Goal: Information Seeking & Learning: Learn about a topic

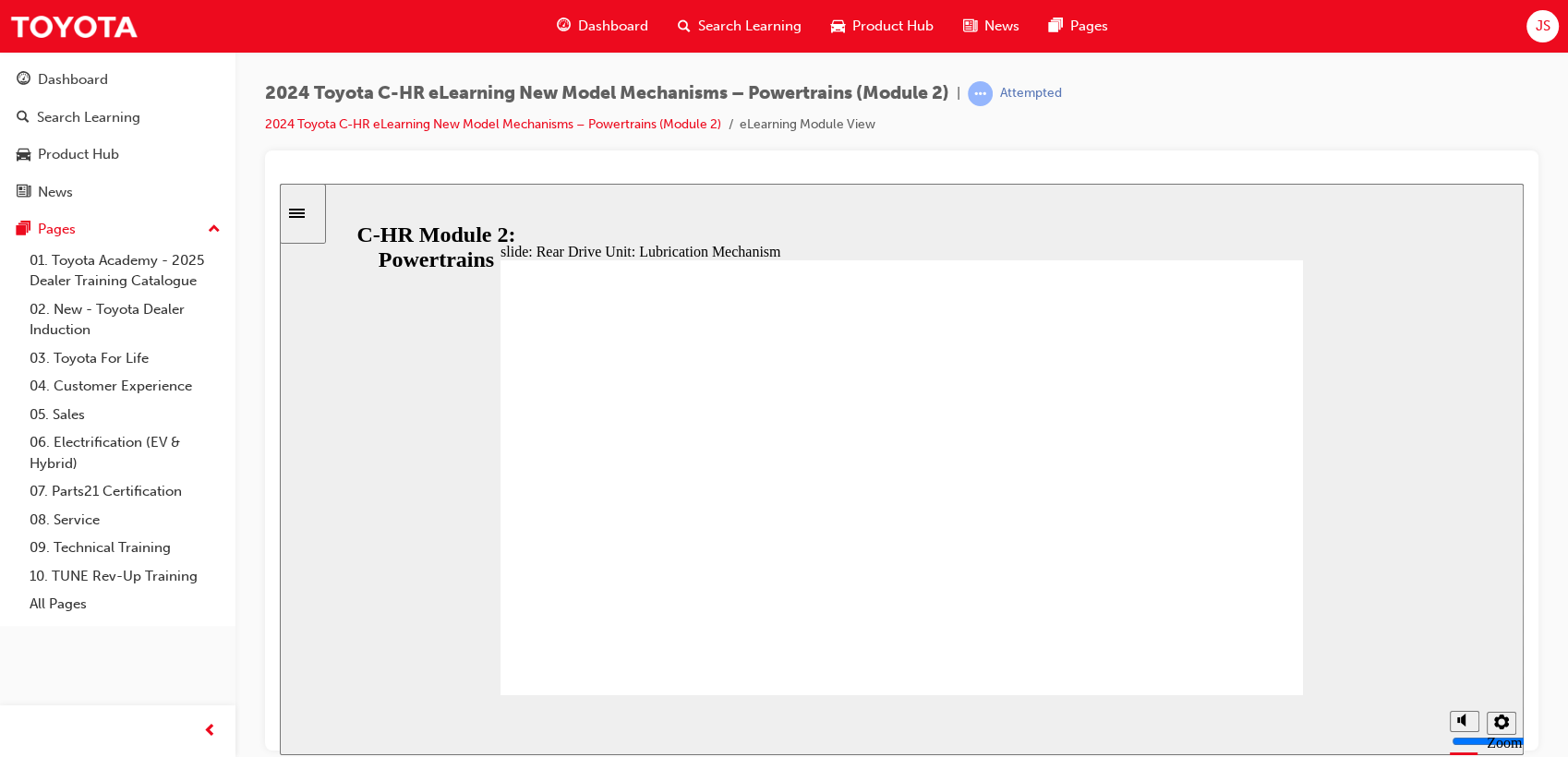
click at [1530, 29] on div "JS" at bounding box center [1542, 26] width 32 height 32
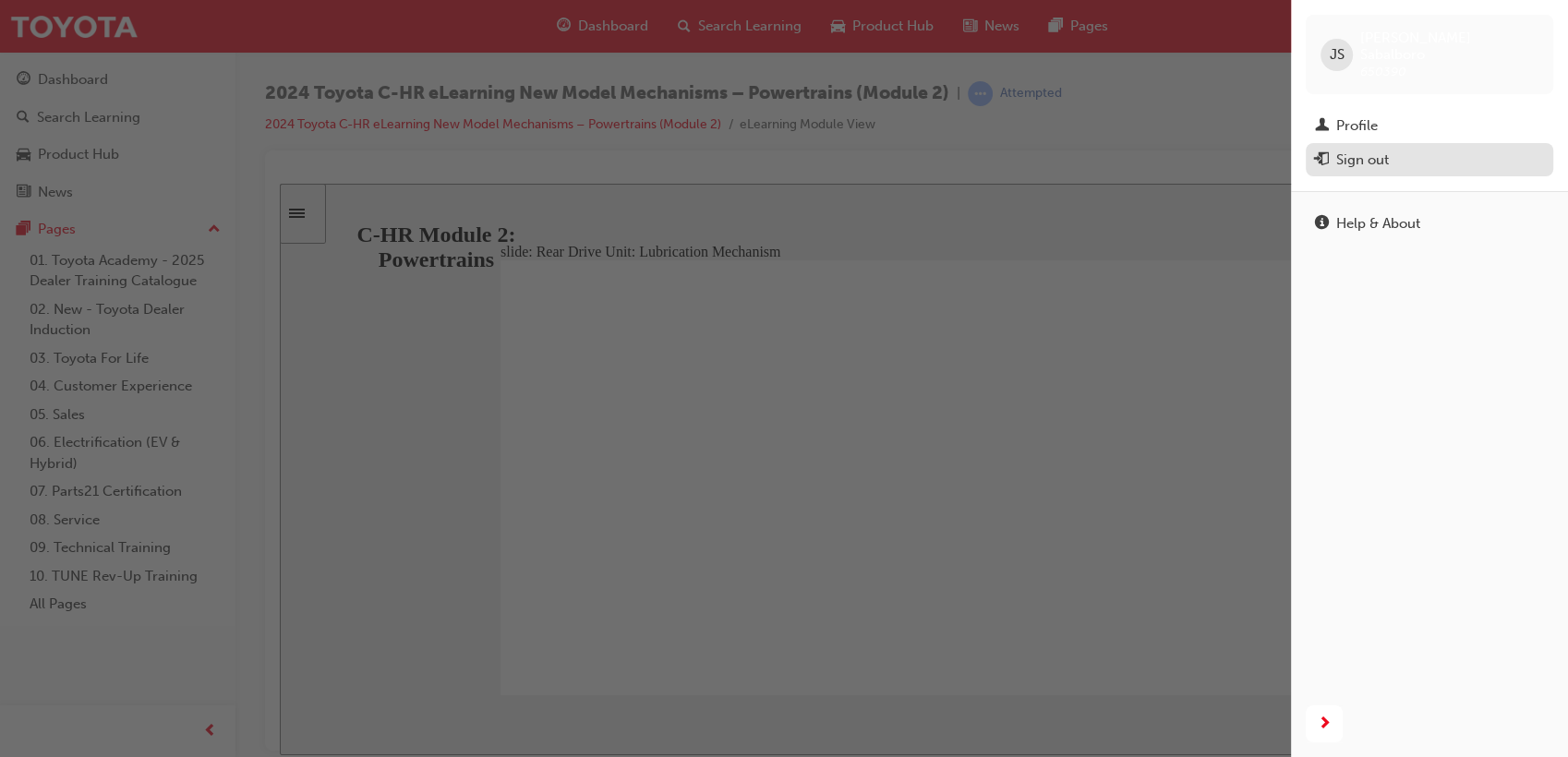
click at [1424, 153] on div "Sign out" at bounding box center [1430, 160] width 229 height 23
